Goal: Task Accomplishment & Management: Manage account settings

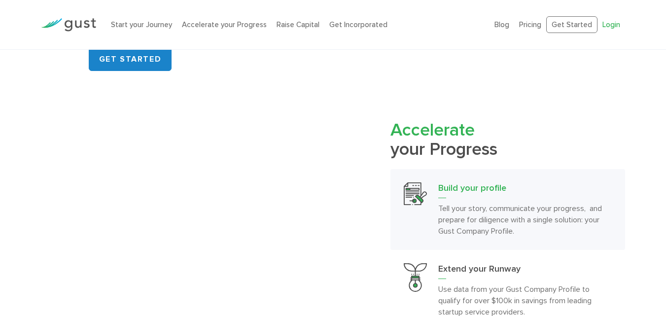
click at [604, 26] on link "Login" at bounding box center [611, 24] width 18 height 9
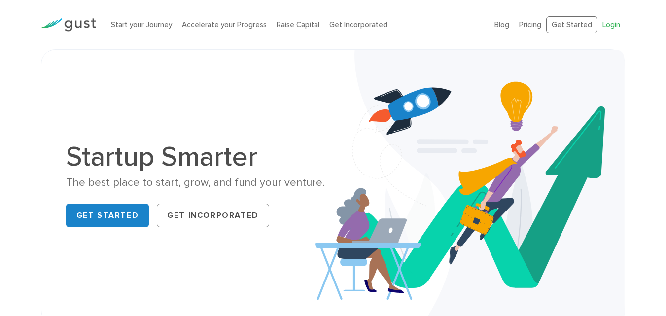
click at [609, 24] on link "Login" at bounding box center [611, 24] width 18 height 9
click at [614, 27] on link "Login" at bounding box center [611, 24] width 18 height 9
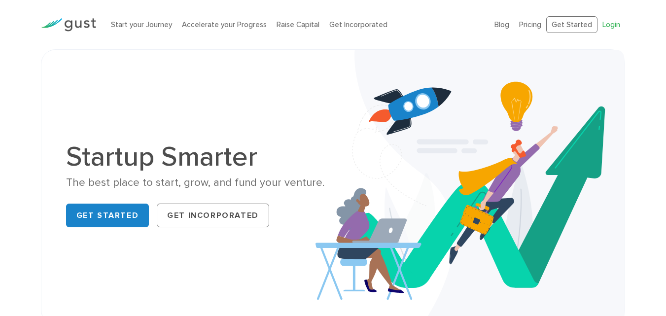
click at [614, 27] on link "Login" at bounding box center [611, 24] width 18 height 9
click at [611, 27] on link "Login" at bounding box center [611, 24] width 18 height 9
click at [605, 23] on link "Login" at bounding box center [611, 24] width 18 height 9
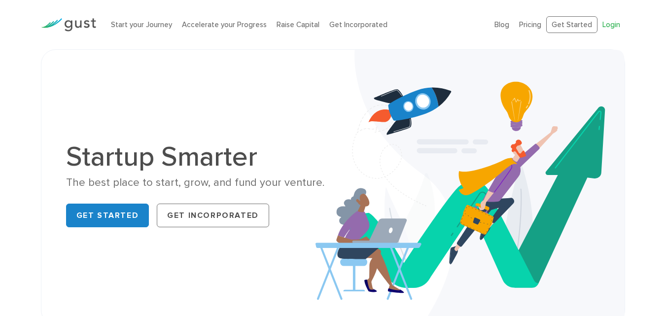
click at [604, 21] on link "Login" at bounding box center [611, 24] width 18 height 9
